Goal: Find specific page/section: Find specific page/section

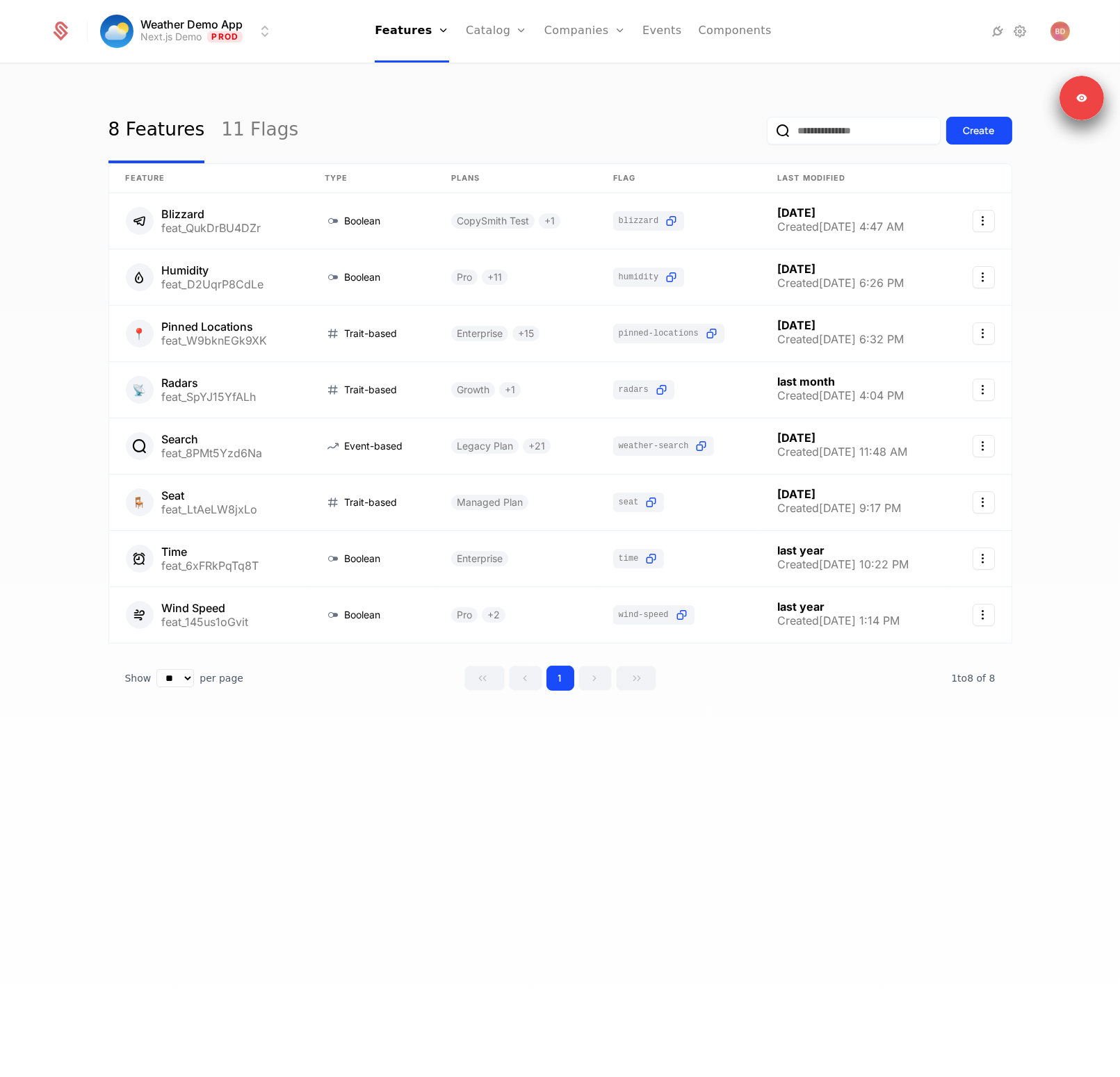
click at [220, 890] on div "8 Features 11 Flags Create Feature Type Plans Flag Last Modified Blizzard feat_…" at bounding box center [560, 575] width 1120 height 1021
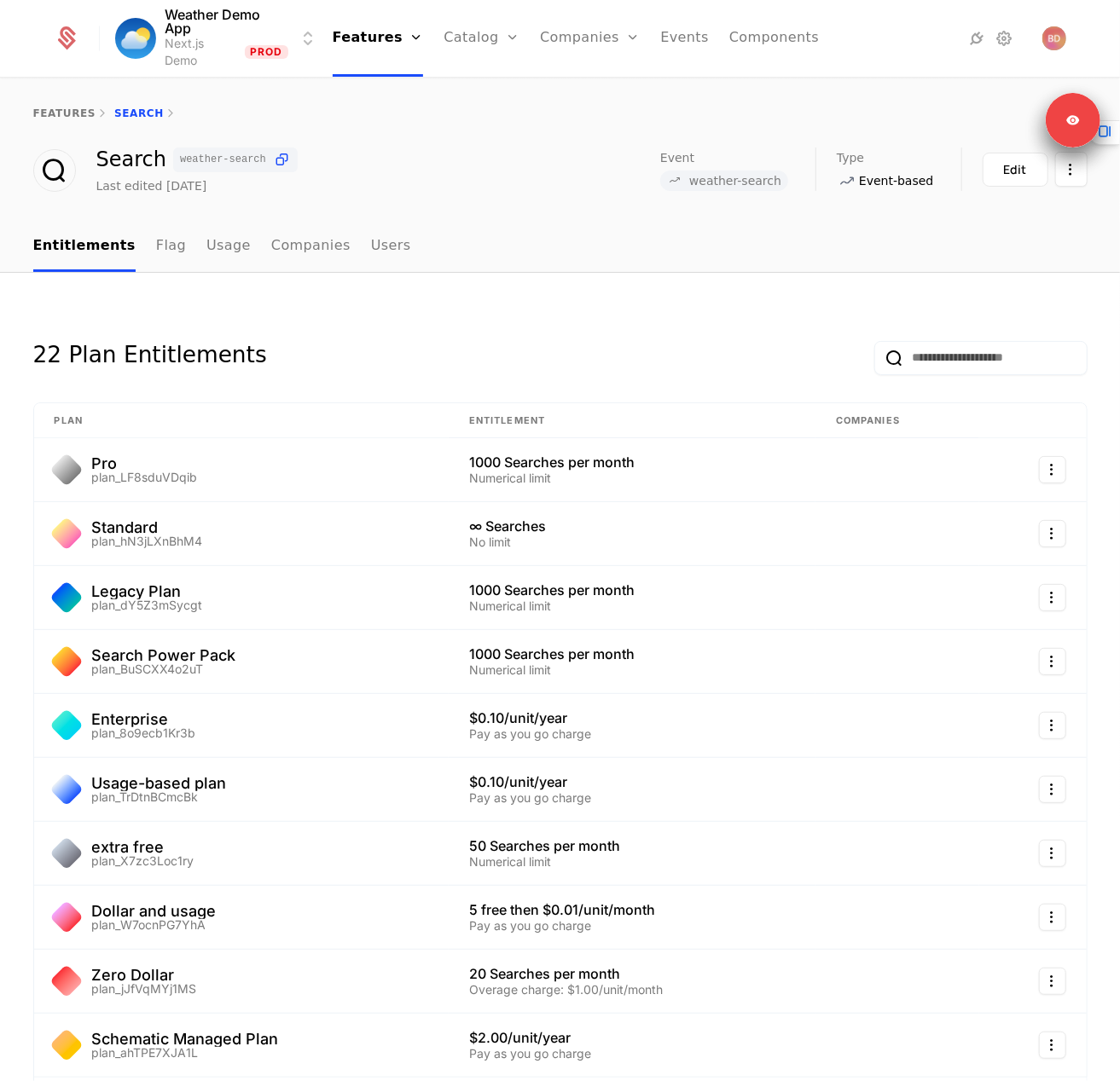
click at [635, 332] on div "22 Plan Entitlements" at bounding box center [560, 344] width 1054 height 61
